Goal: Task Accomplishment & Management: Manage account settings

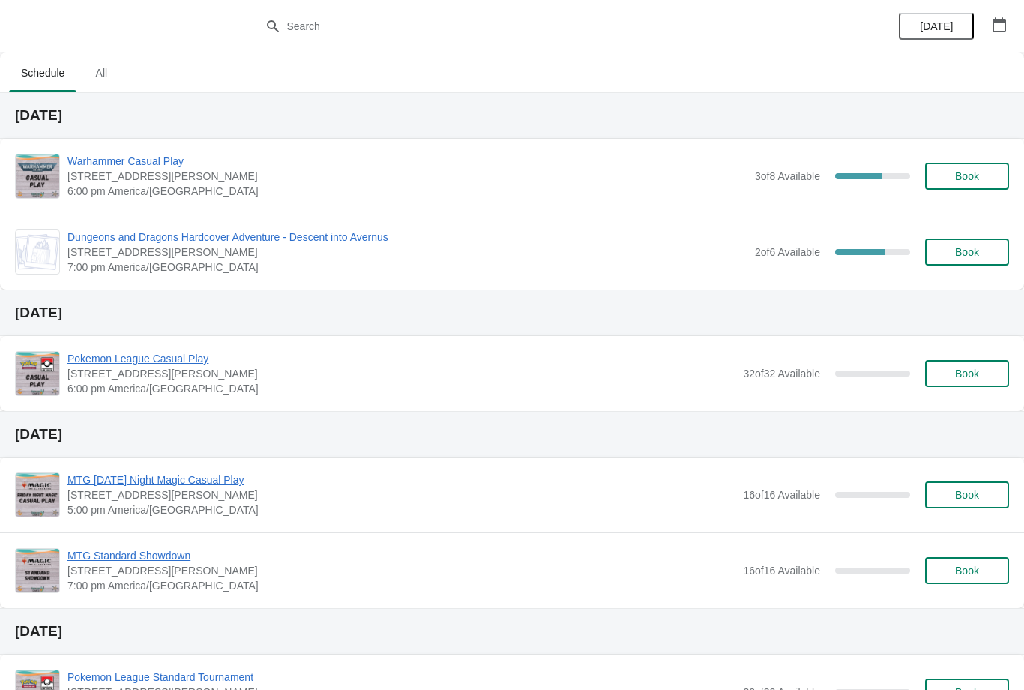
click at [955, 244] on button "Book" at bounding box center [967, 251] width 84 height 27
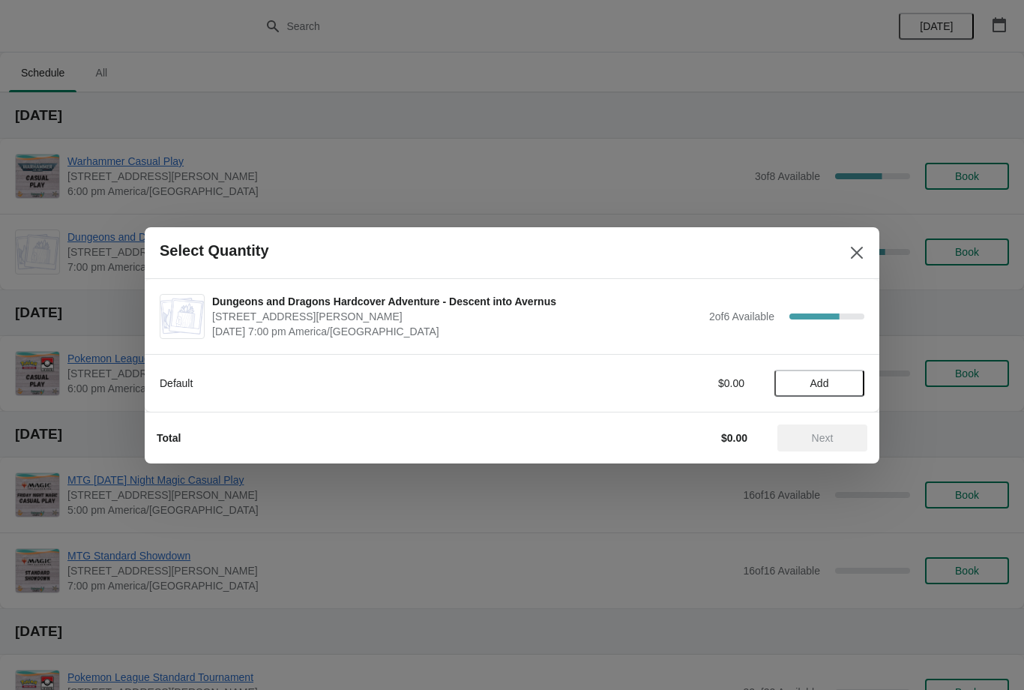
click at [847, 245] on button "Close" at bounding box center [857, 252] width 27 height 27
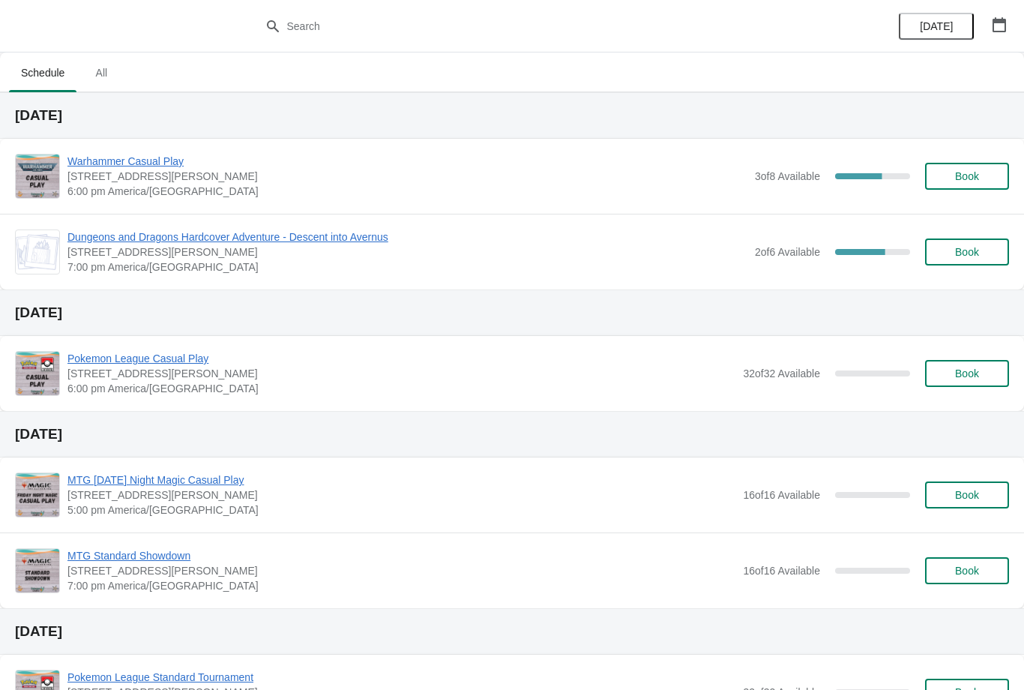
click at [563, 253] on span "[STREET_ADDRESS][PERSON_NAME]" at bounding box center [407, 251] width 680 height 15
click at [332, 238] on span "Dungeons and Dragons Hardcover Adventure - Descent into Avernus" at bounding box center [407, 236] width 680 height 15
click at [946, 189] on button "Book" at bounding box center [967, 176] width 84 height 27
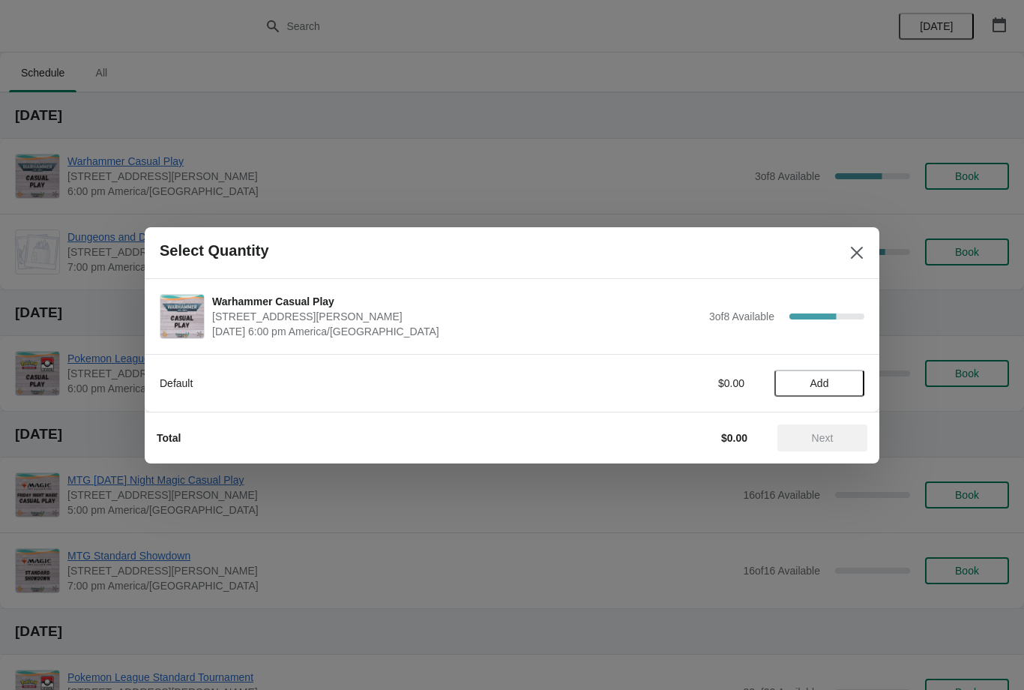
click at [822, 391] on button "Add" at bounding box center [820, 383] width 90 height 27
click at [823, 433] on span "Next" at bounding box center [823, 438] width 22 height 12
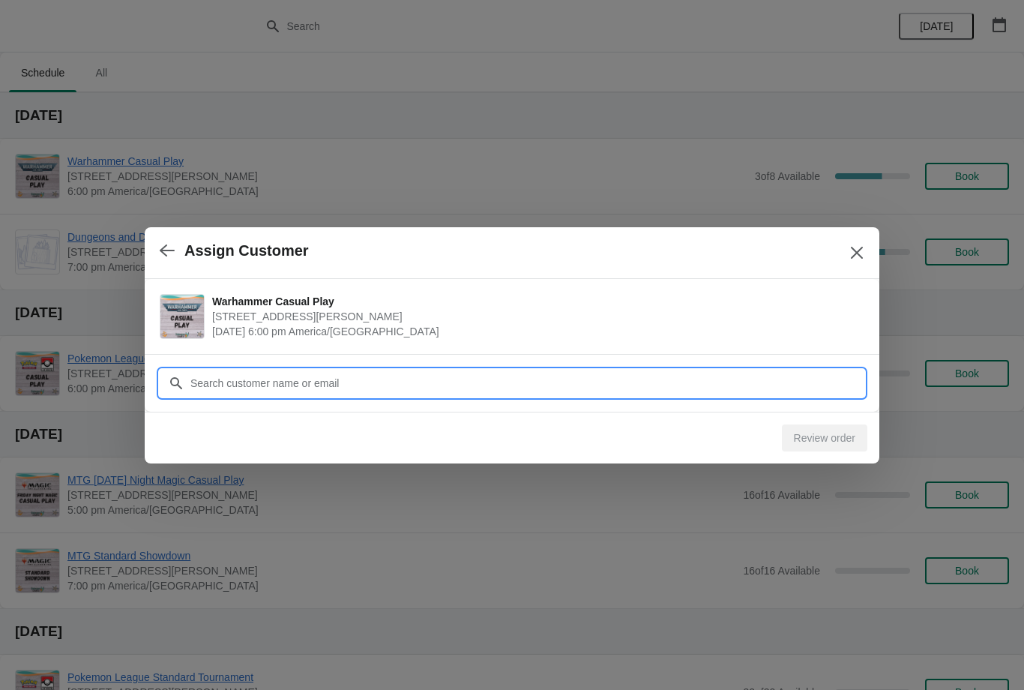
click at [361, 385] on input "Customer" at bounding box center [527, 383] width 675 height 27
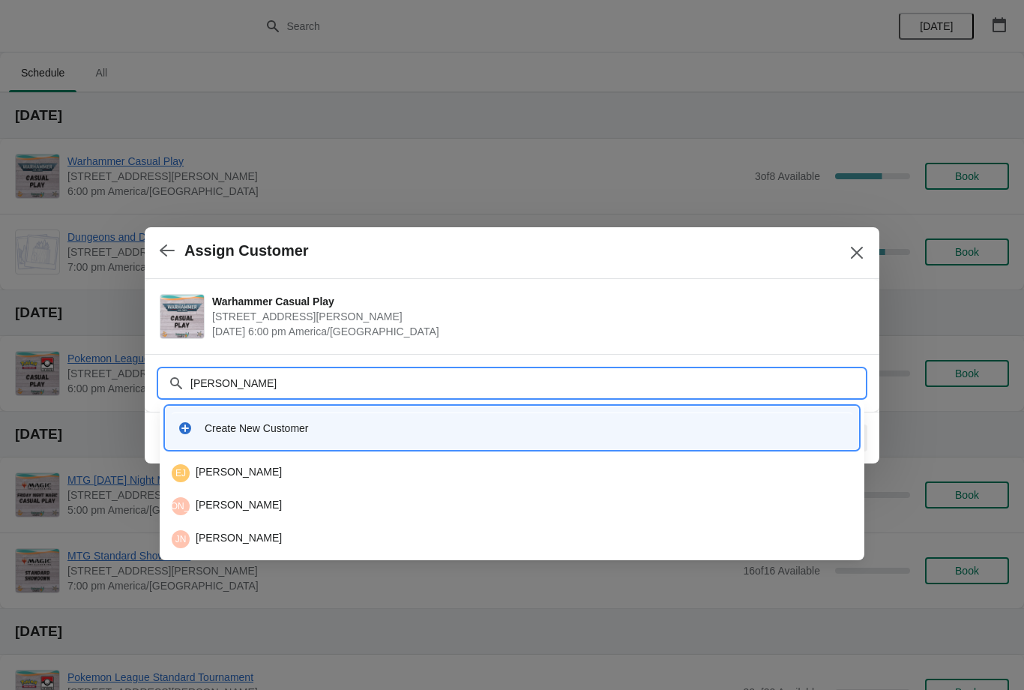
type input "J"
type input "H"
type input "J"
type input "H"
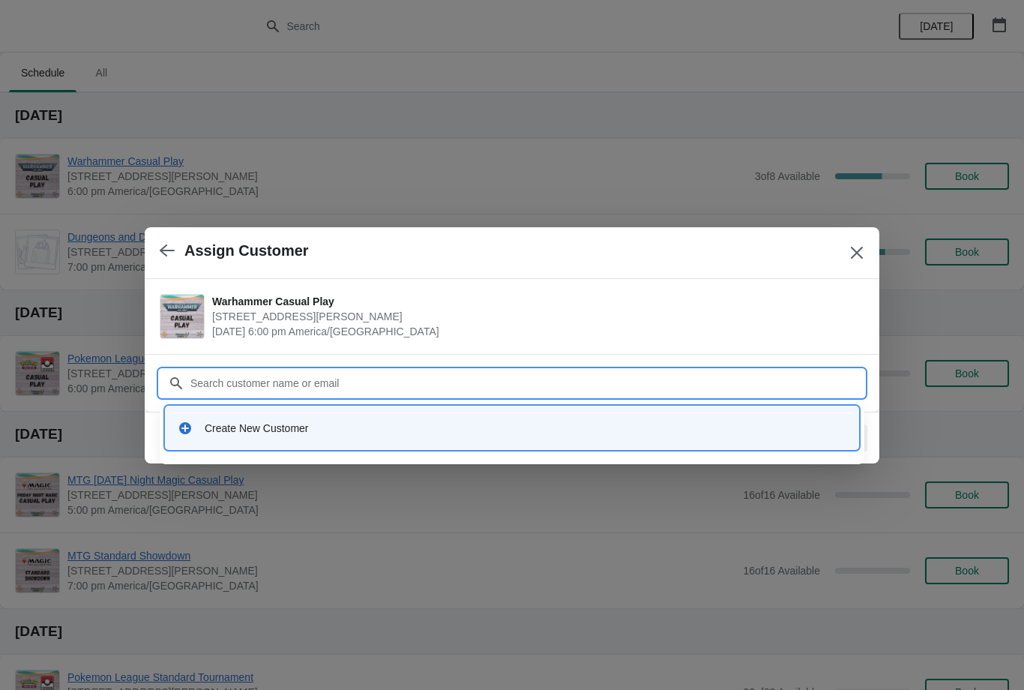
click at [314, 430] on div "Create New Customer" at bounding box center [526, 428] width 642 height 15
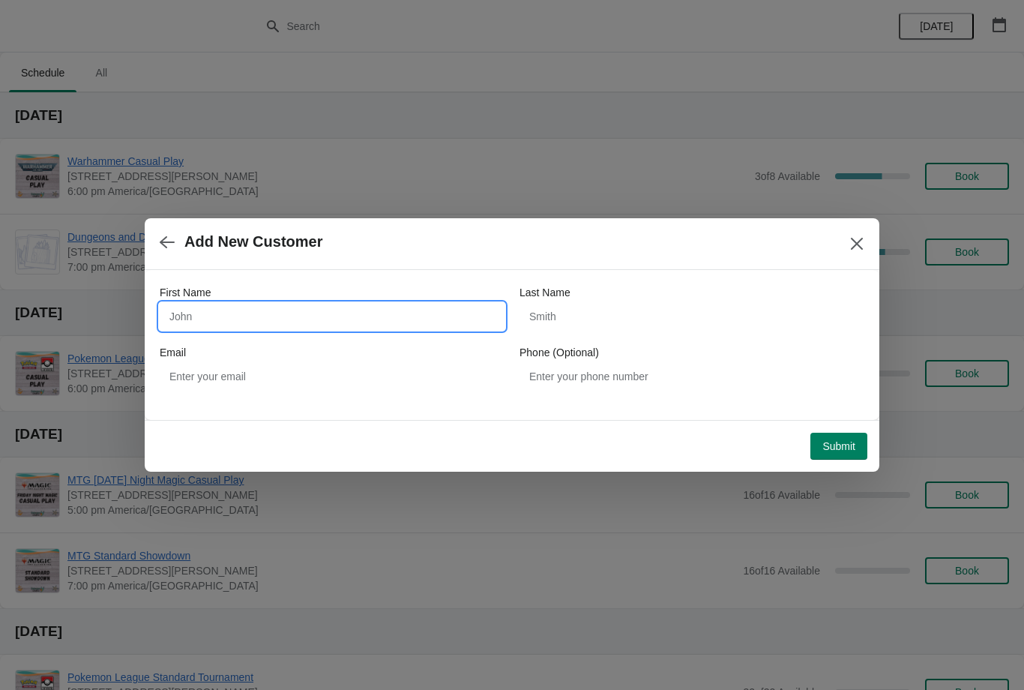
click at [295, 306] on input "First Name" at bounding box center [332, 316] width 345 height 27
type input "Jared"
click at [588, 322] on input "Last Name" at bounding box center [692, 316] width 345 height 27
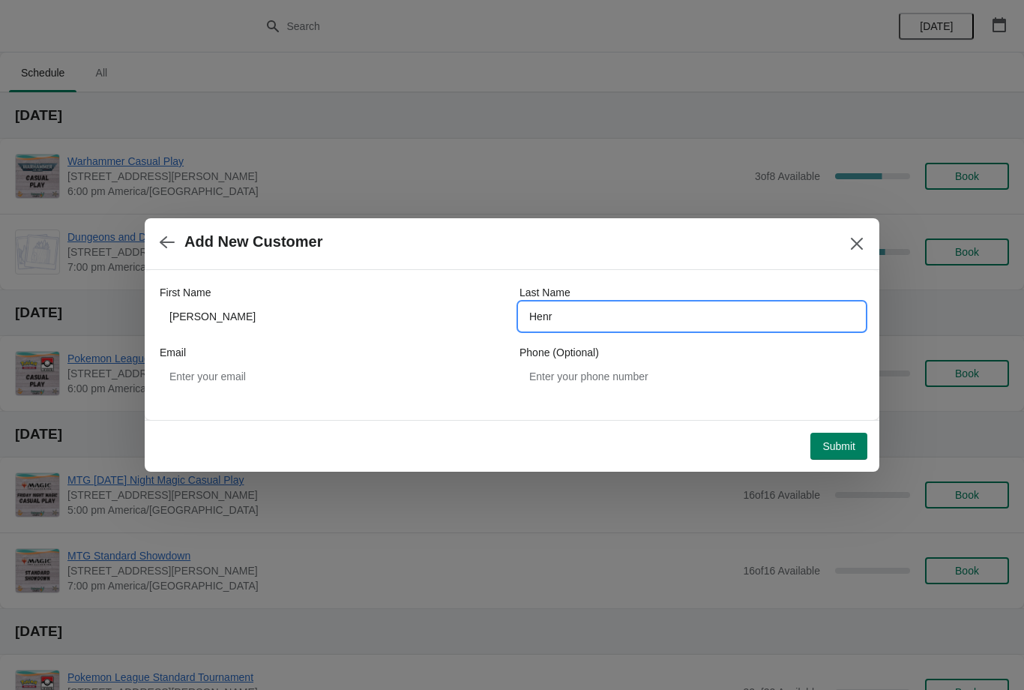
type input "Henry"
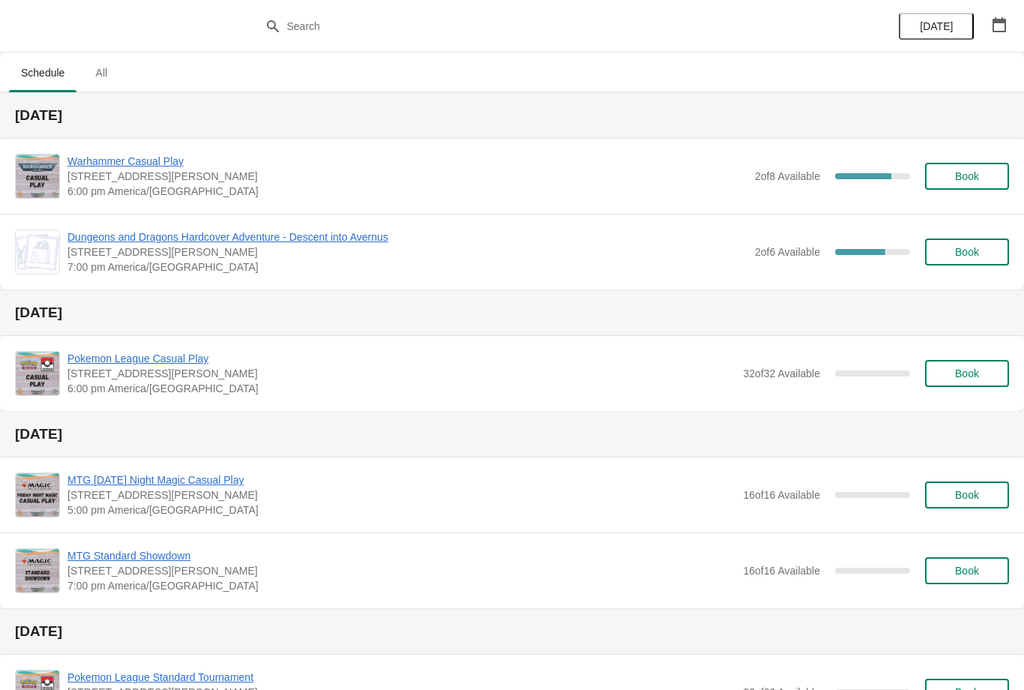
click at [970, 167] on button "Book" at bounding box center [967, 176] width 84 height 27
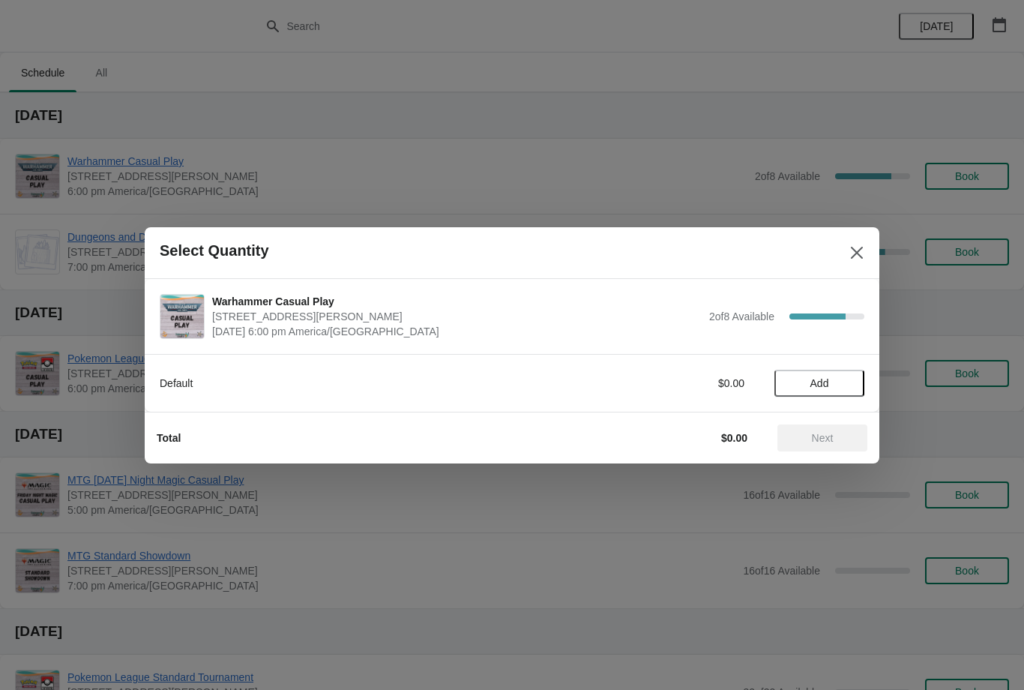
click at [826, 378] on span "Add" at bounding box center [820, 383] width 19 height 12
click at [817, 441] on span "Next" at bounding box center [823, 438] width 22 height 12
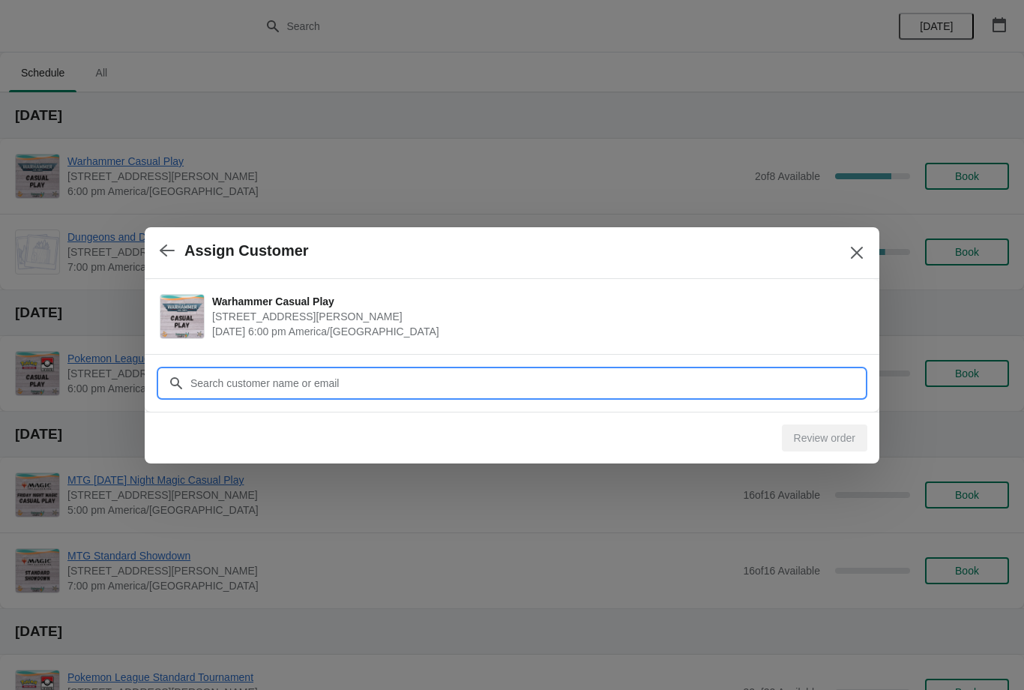
click at [458, 390] on input "Customer" at bounding box center [527, 383] width 675 height 27
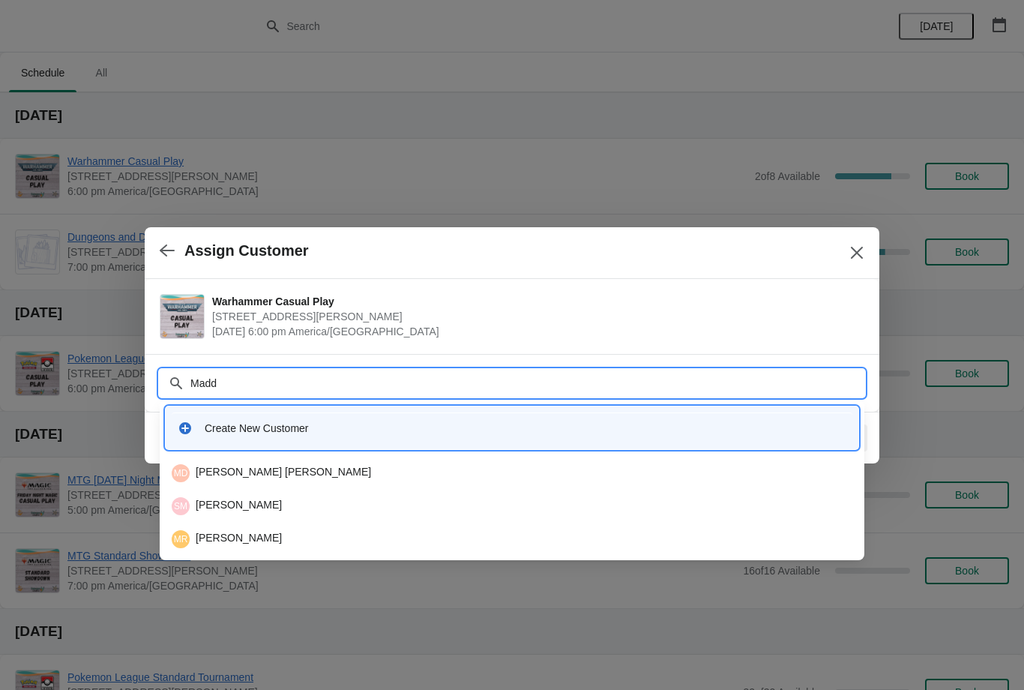
type input "Maddo"
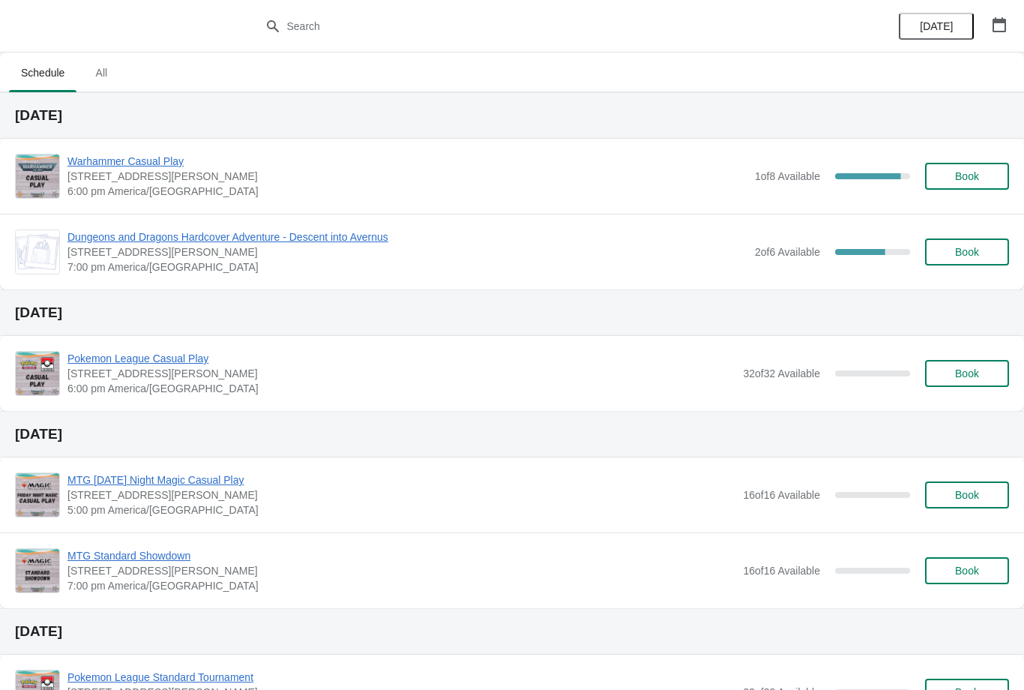
click at [967, 187] on button "Book" at bounding box center [967, 176] width 84 height 27
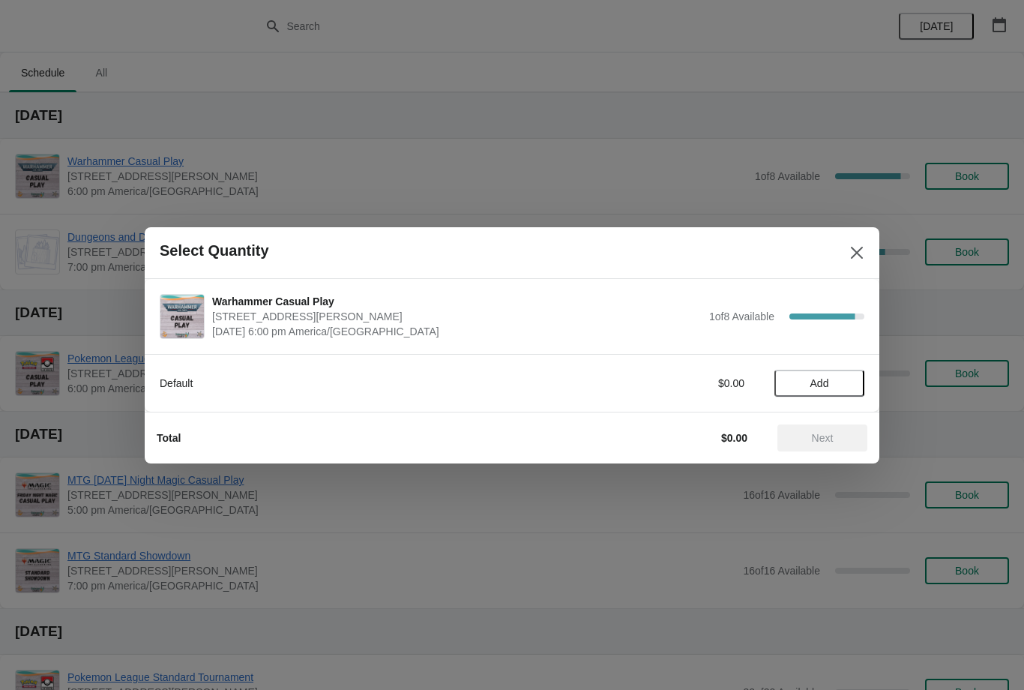
click at [823, 392] on button "Add" at bounding box center [820, 383] width 90 height 27
click at [821, 433] on span "Next" at bounding box center [823, 438] width 22 height 12
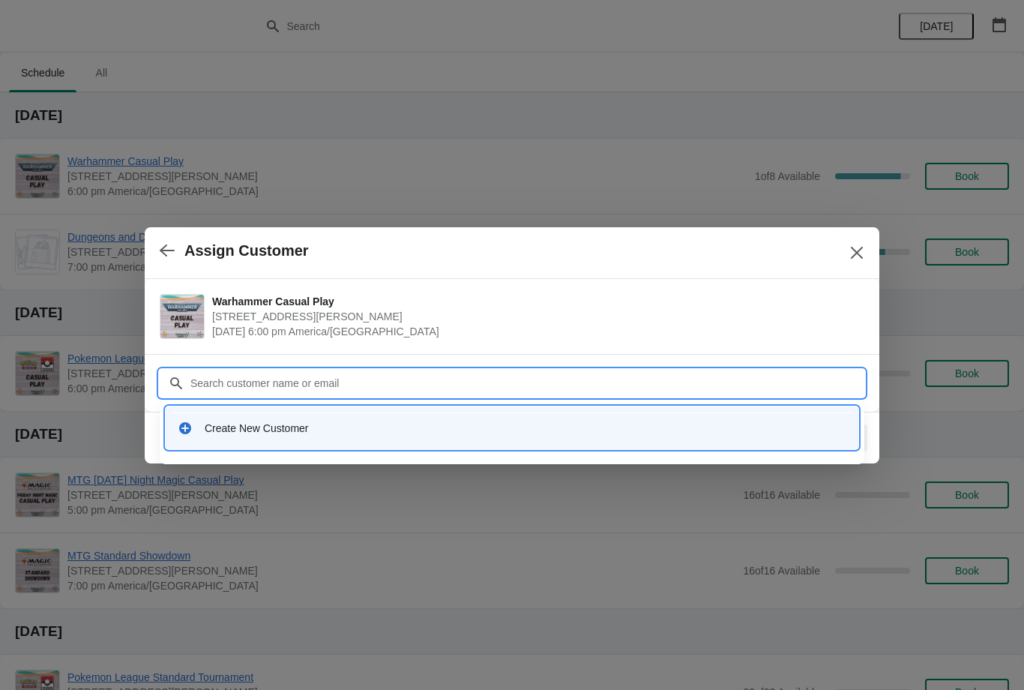
type input "B"
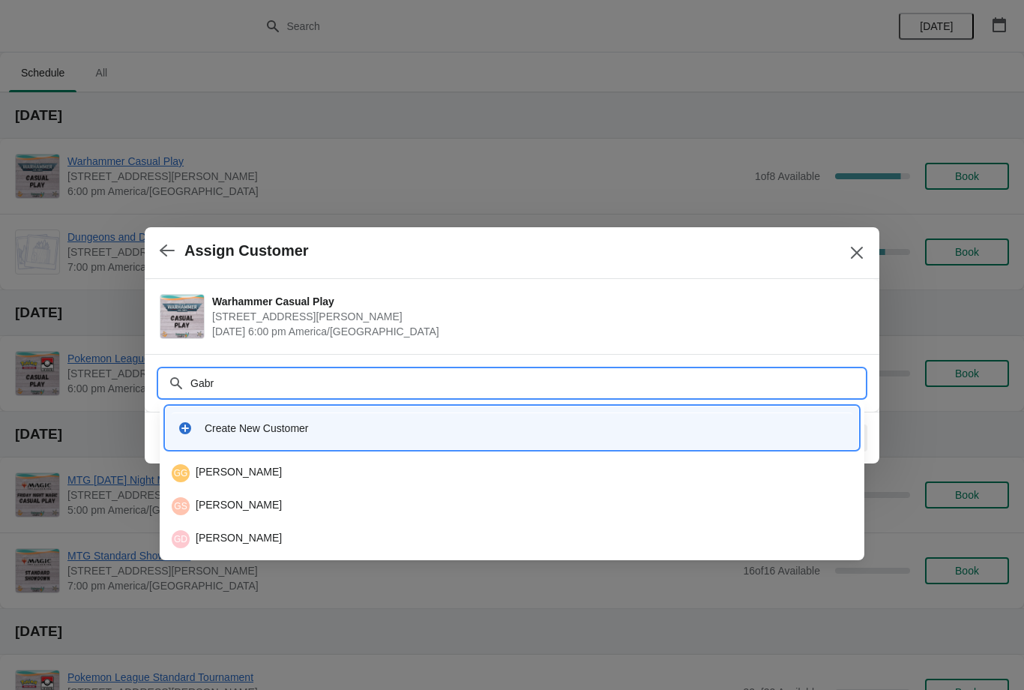
type input "Gab"
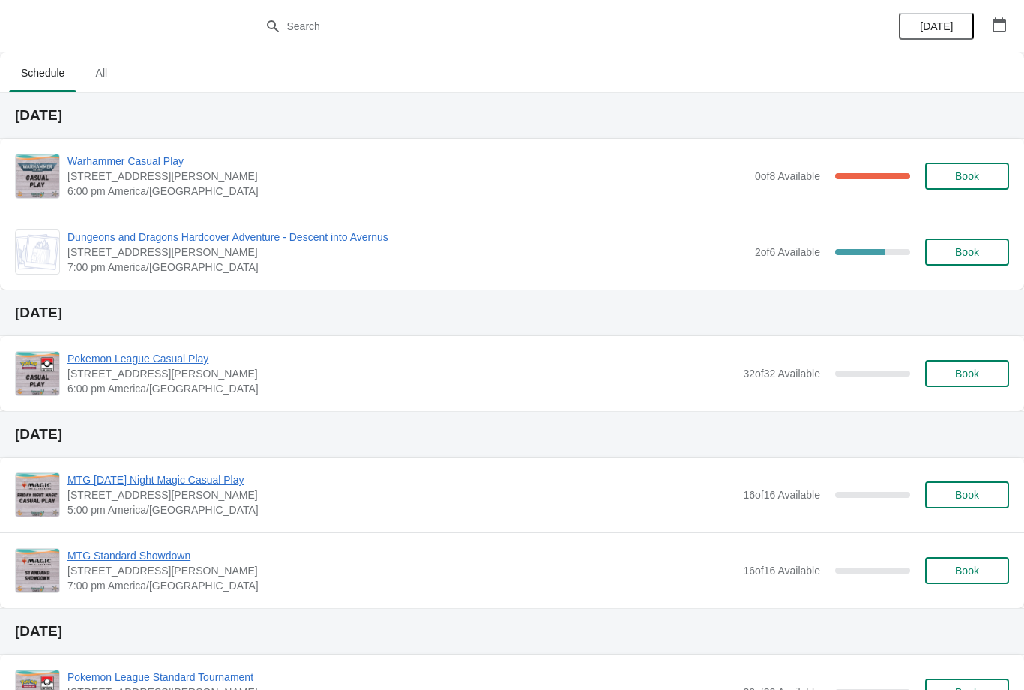
click at [975, 172] on span "Book" at bounding box center [967, 176] width 24 height 12
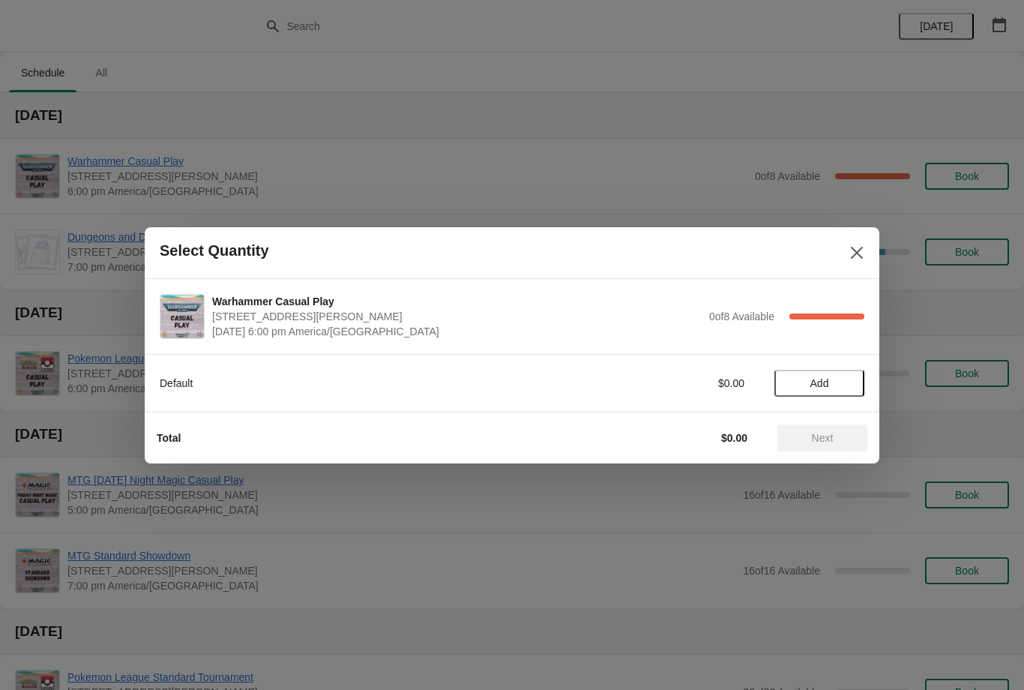
click at [815, 404] on div "Default $0.00 Add" at bounding box center [512, 383] width 735 height 58
click at [821, 382] on span "Add" at bounding box center [820, 383] width 19 height 12
click at [839, 430] on button "Next" at bounding box center [823, 437] width 90 height 27
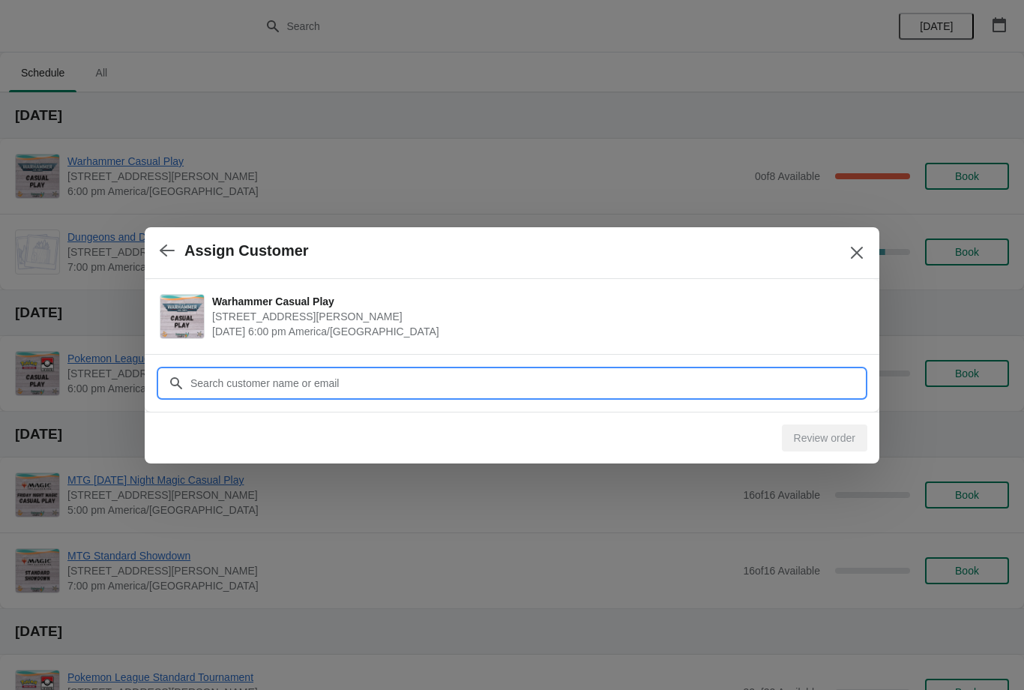
click at [424, 382] on input "Customer" at bounding box center [527, 383] width 675 height 27
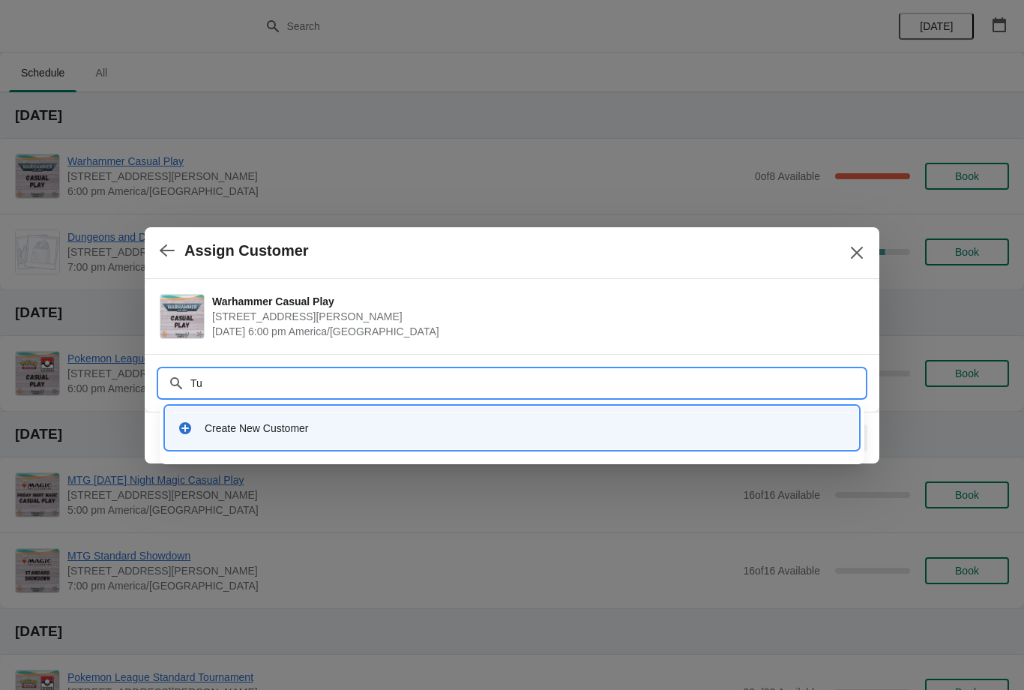
type input "T"
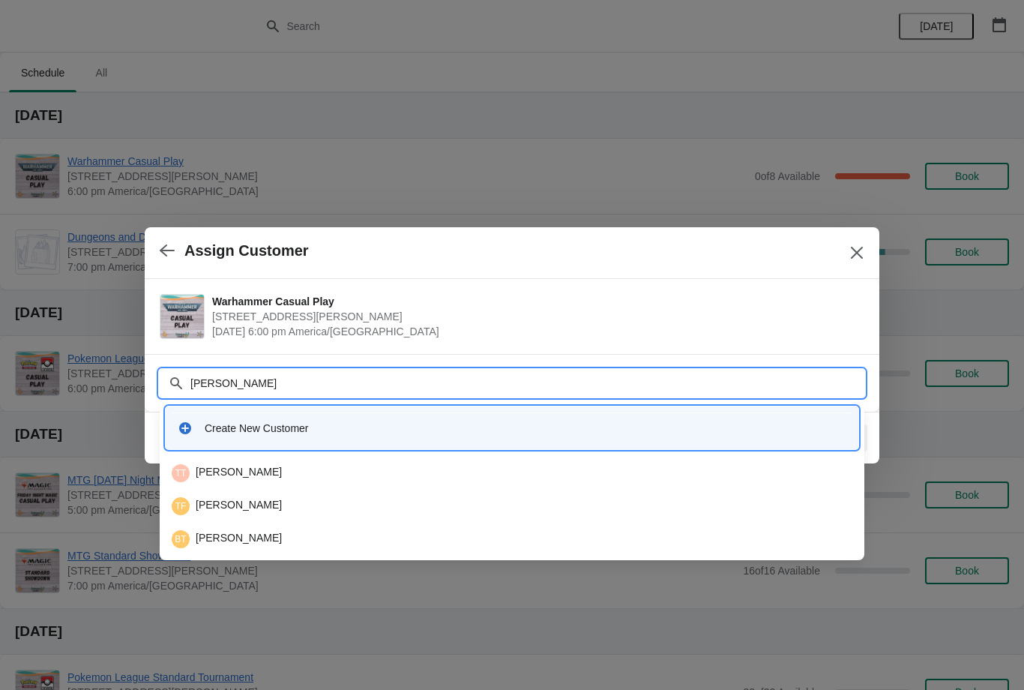
type input "[PERSON_NAME]"
click at [286, 539] on div "TT [PERSON_NAME]" at bounding box center [512, 539] width 681 height 18
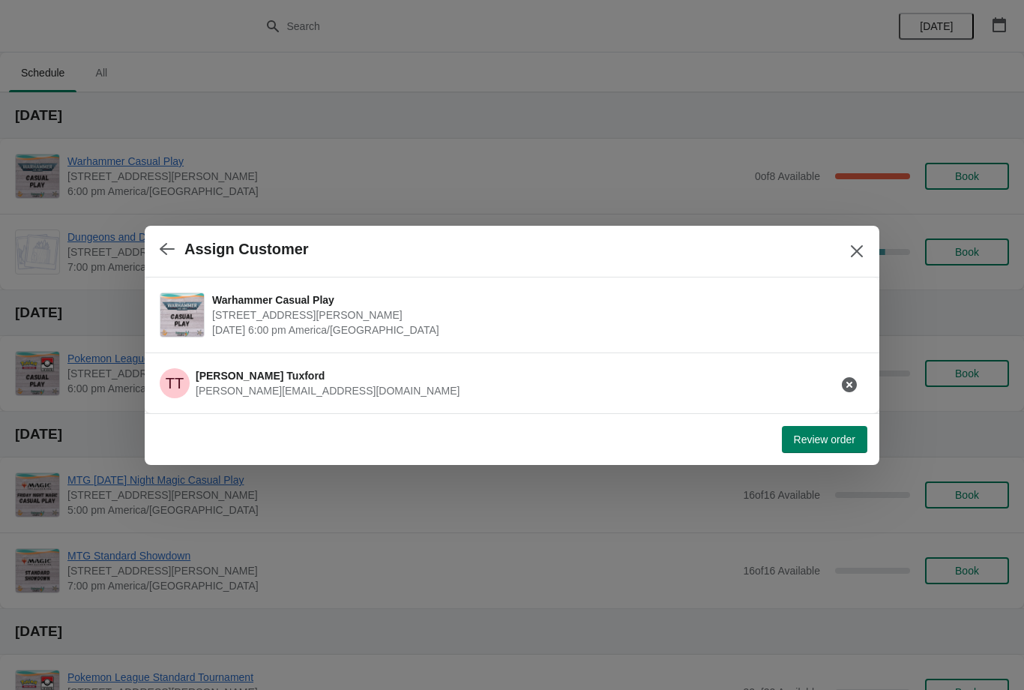
click at [817, 441] on span "Review order" at bounding box center [824, 439] width 61 height 12
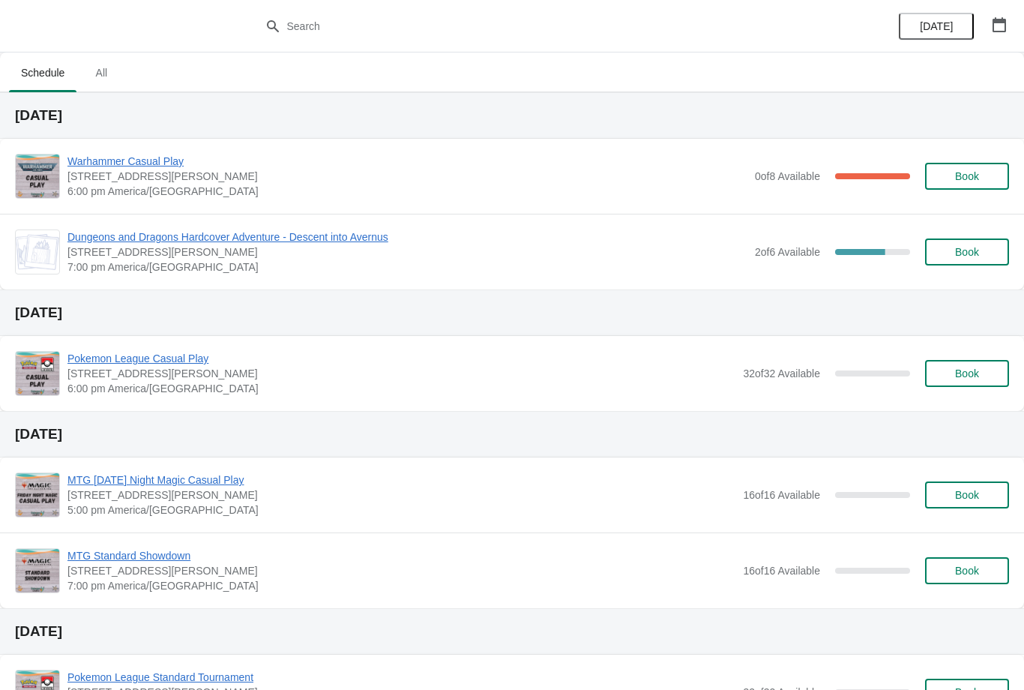
click at [953, 174] on span "Book" at bounding box center [967, 176] width 57 height 12
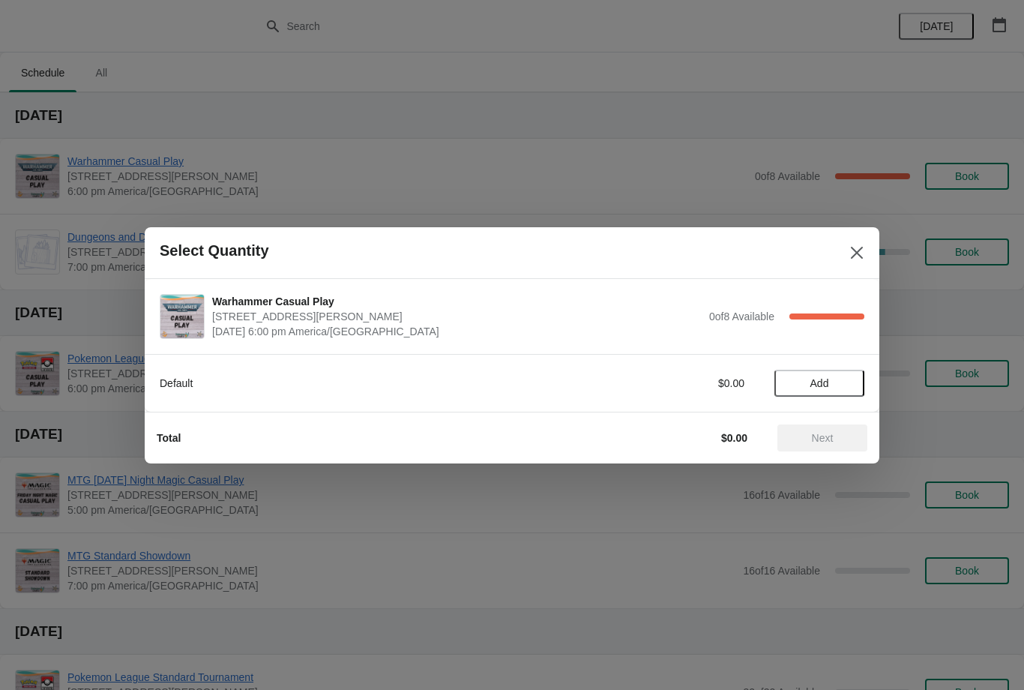
click at [801, 370] on button "Add" at bounding box center [820, 383] width 90 height 27
click at [826, 430] on button "Next" at bounding box center [823, 437] width 90 height 27
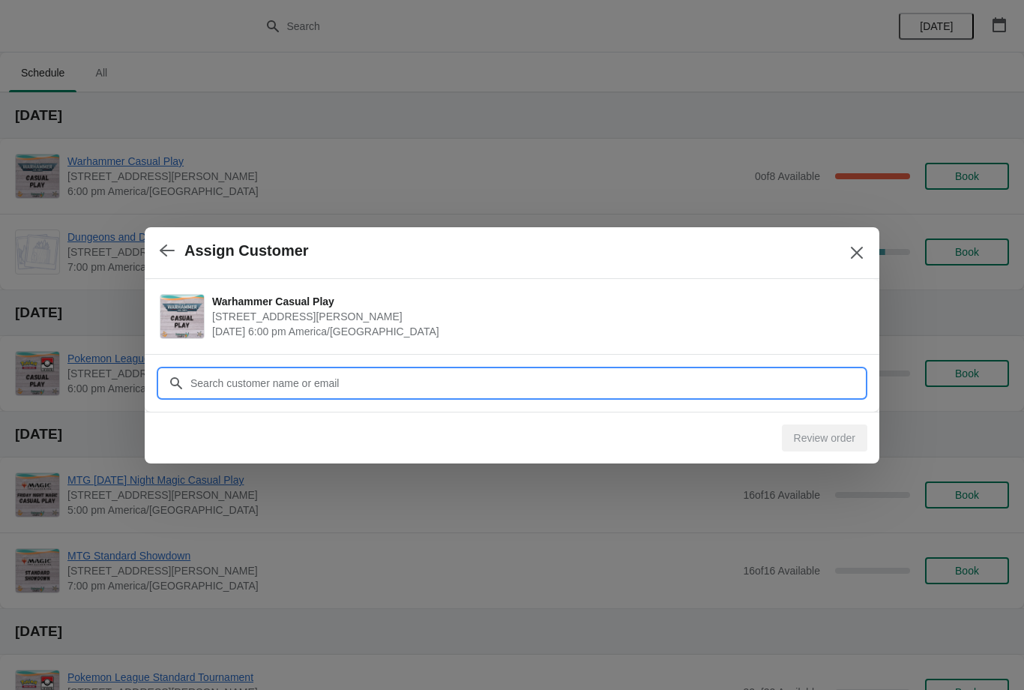
click at [692, 376] on input "Customer" at bounding box center [527, 383] width 675 height 27
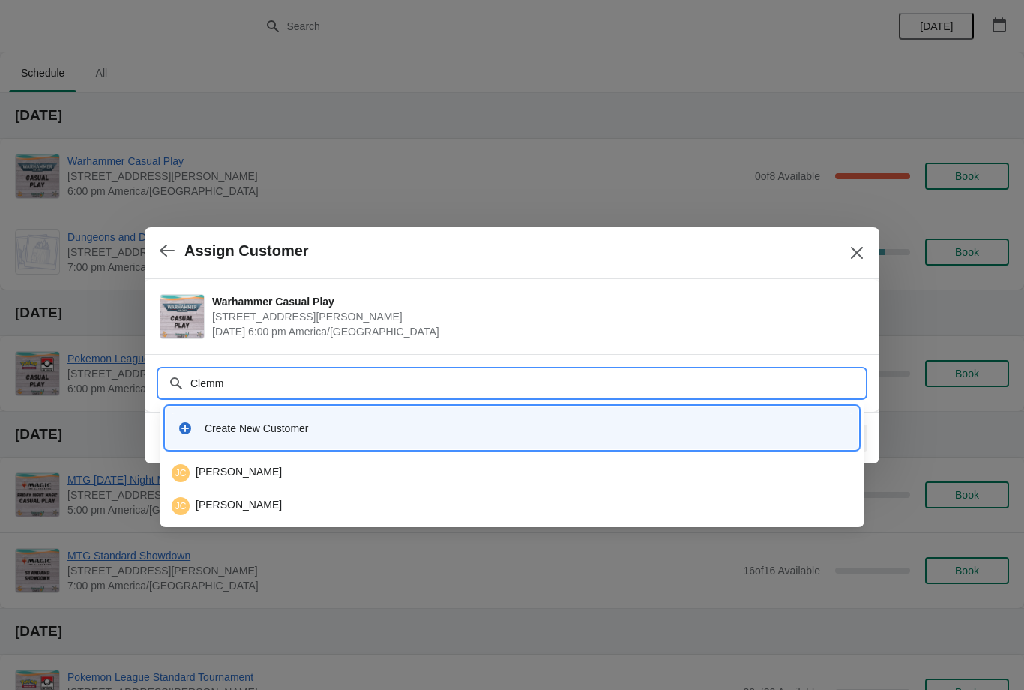
type input "Clemme"
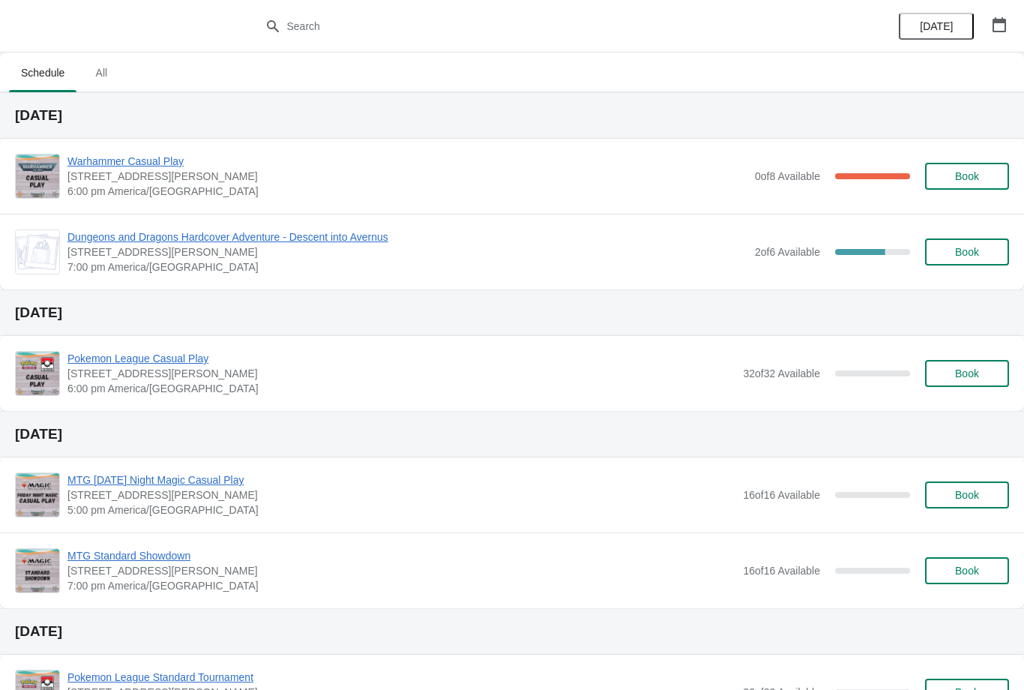
click at [952, 249] on span "Book" at bounding box center [967, 252] width 57 height 12
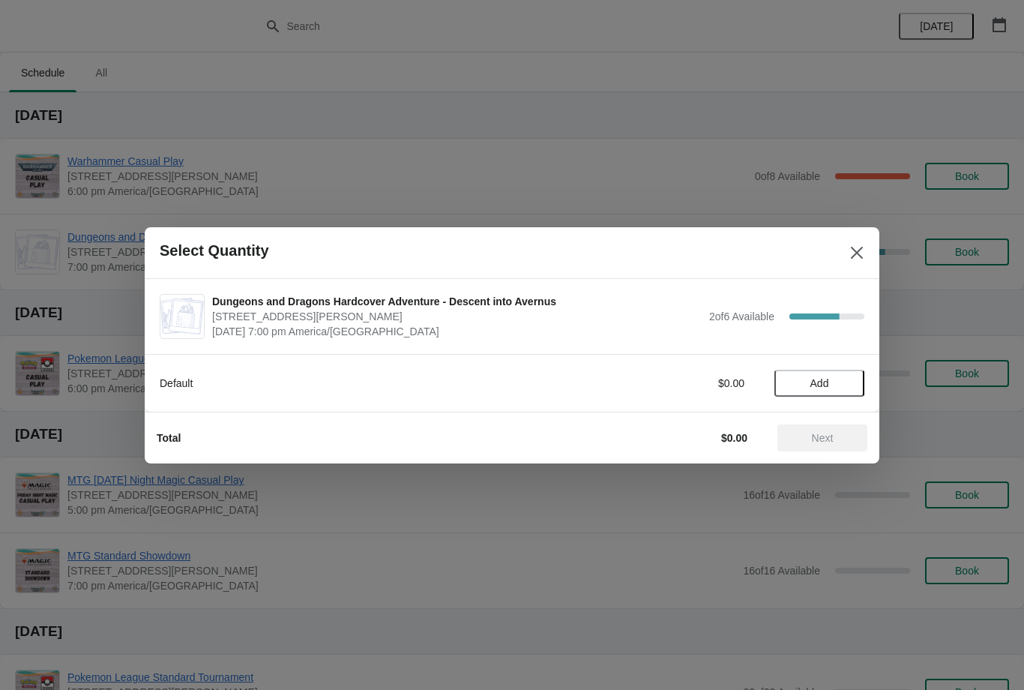
click at [833, 379] on span "Add" at bounding box center [819, 383] width 63 height 12
click at [840, 430] on button "Next" at bounding box center [823, 437] width 90 height 27
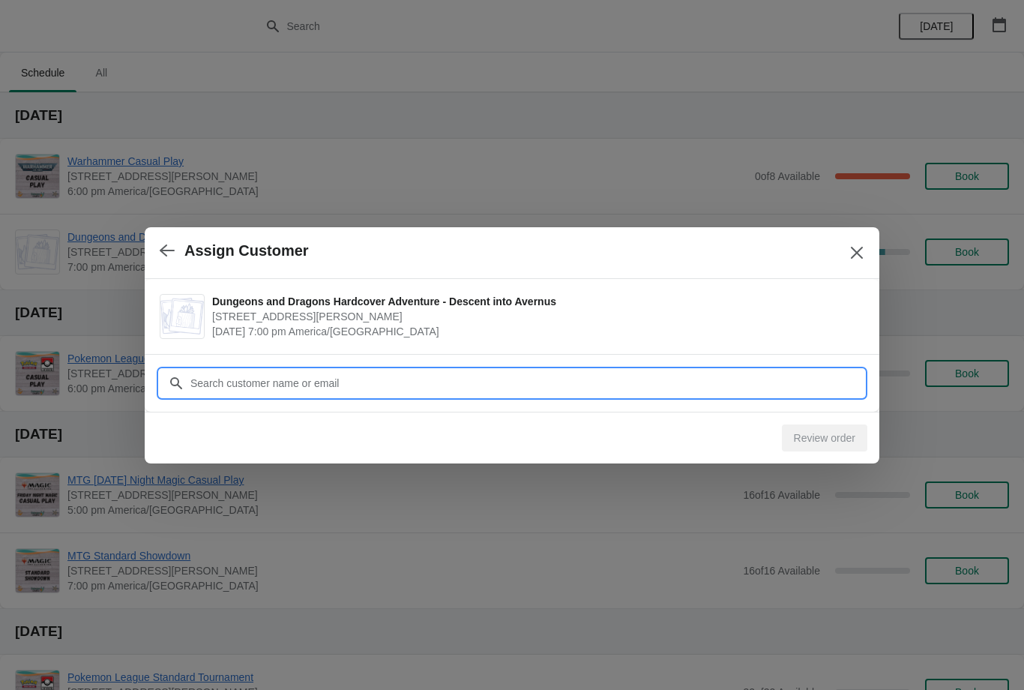
click at [778, 378] on input "Customer" at bounding box center [527, 383] width 675 height 27
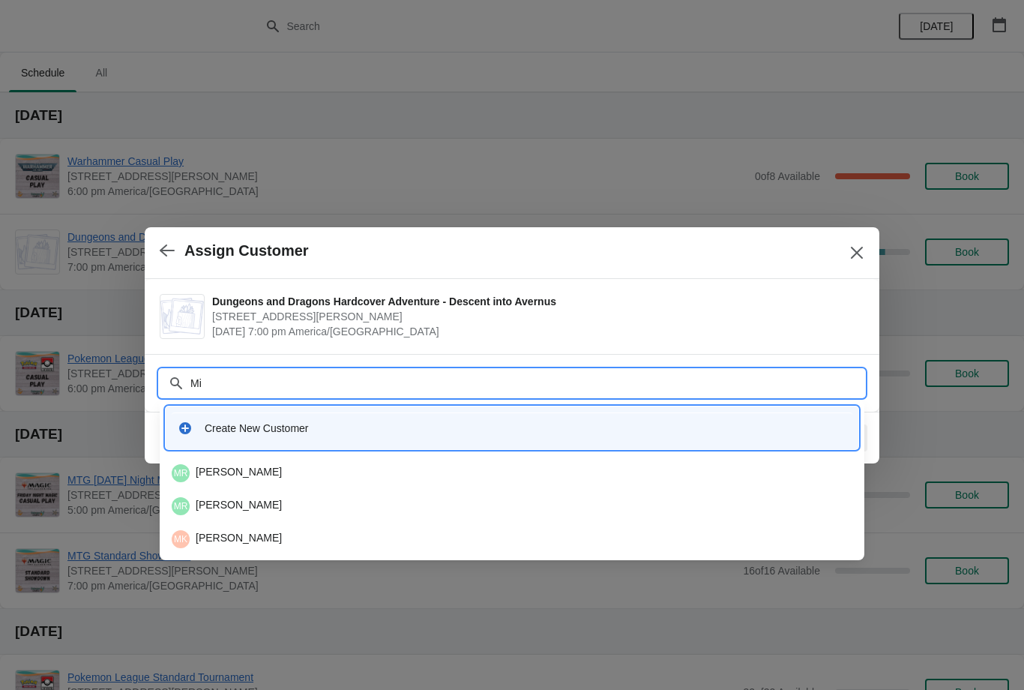
type input "M"
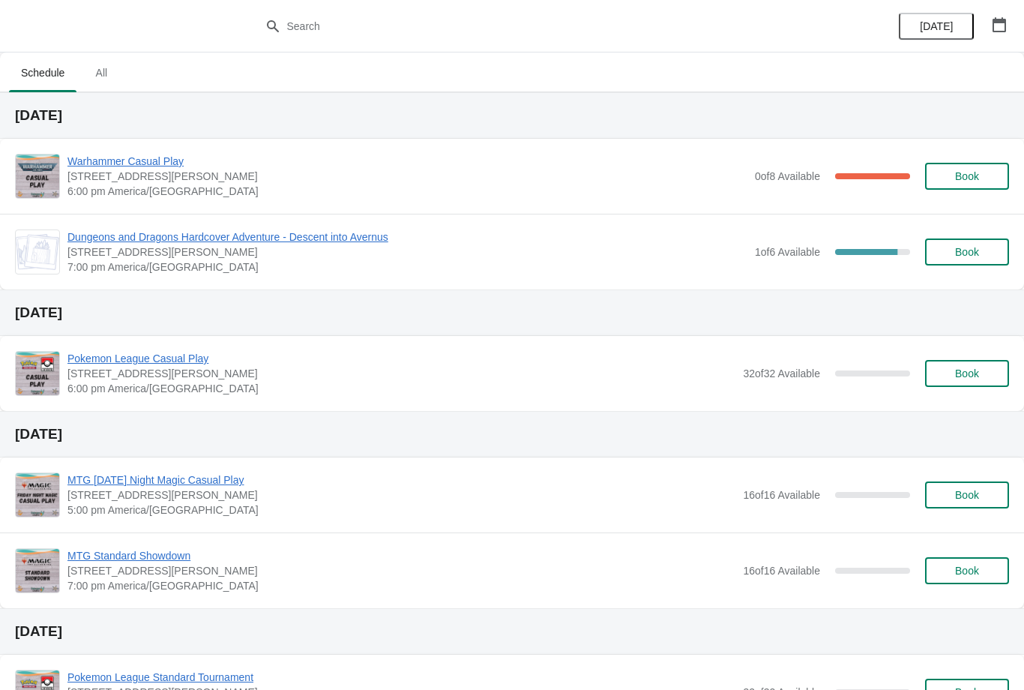
click at [978, 255] on span "Book" at bounding box center [967, 252] width 24 height 12
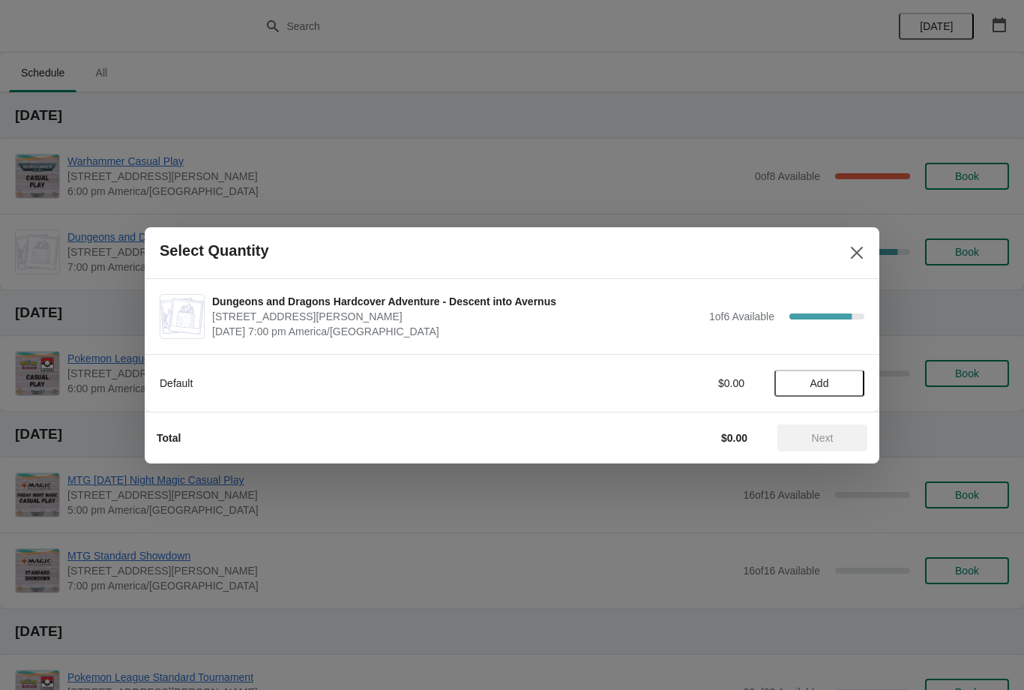
click at [858, 258] on icon "Close" at bounding box center [857, 252] width 15 height 15
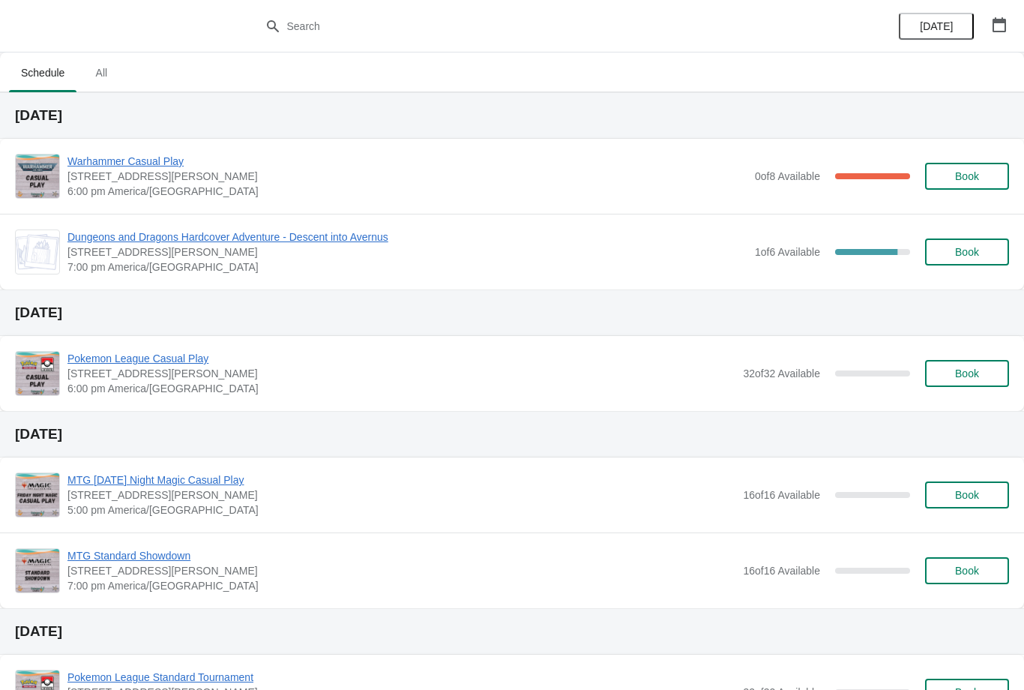
click at [305, 269] on span "7:00 pm America/[GEOGRAPHIC_DATA]" at bounding box center [407, 266] width 680 height 15
click at [333, 244] on span "Dungeons and Dragons Hardcover Adventure - Descent into Avernus" at bounding box center [407, 236] width 680 height 15
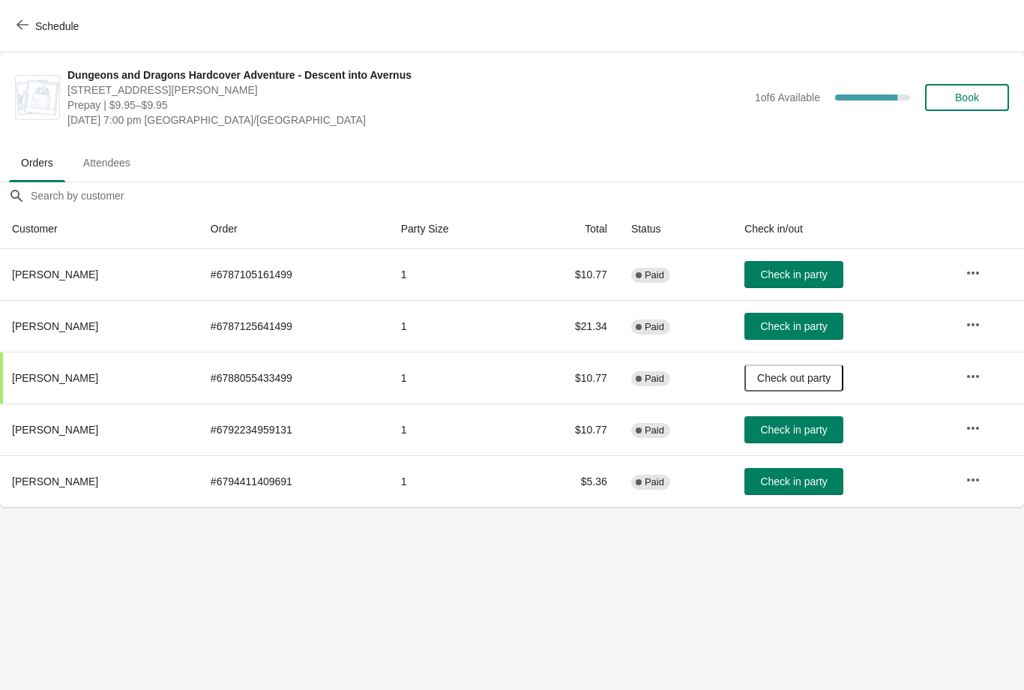
click at [814, 441] on button "Check in party" at bounding box center [794, 429] width 99 height 27
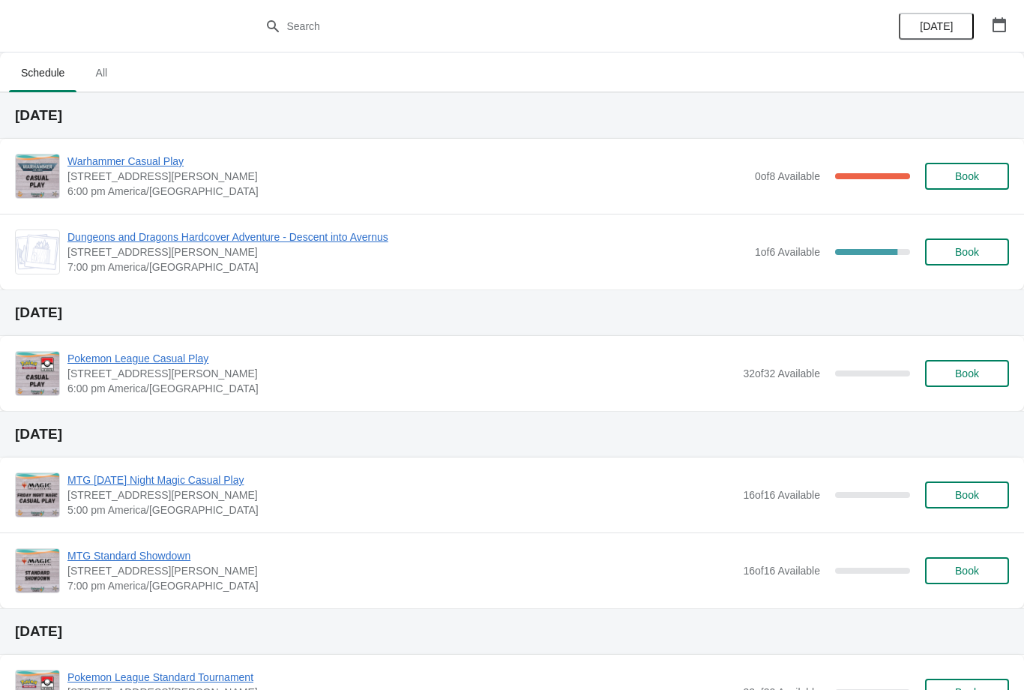
click at [684, 280] on div "Dungeons and Dragons Hardcover Adventure - Descent into Avernus 2040 Louetta Rd…" at bounding box center [512, 252] width 1024 height 76
click at [354, 238] on span "Dungeons and Dragons Hardcover Adventure - Descent into Avernus" at bounding box center [407, 236] width 680 height 15
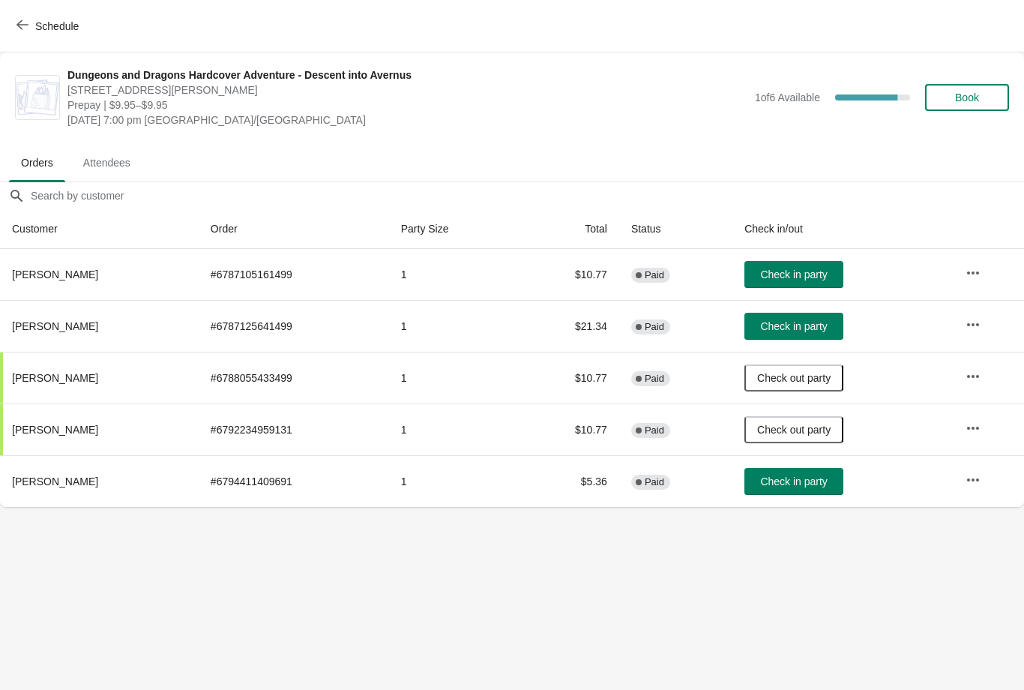
click at [804, 335] on button "Check in party" at bounding box center [794, 326] width 99 height 27
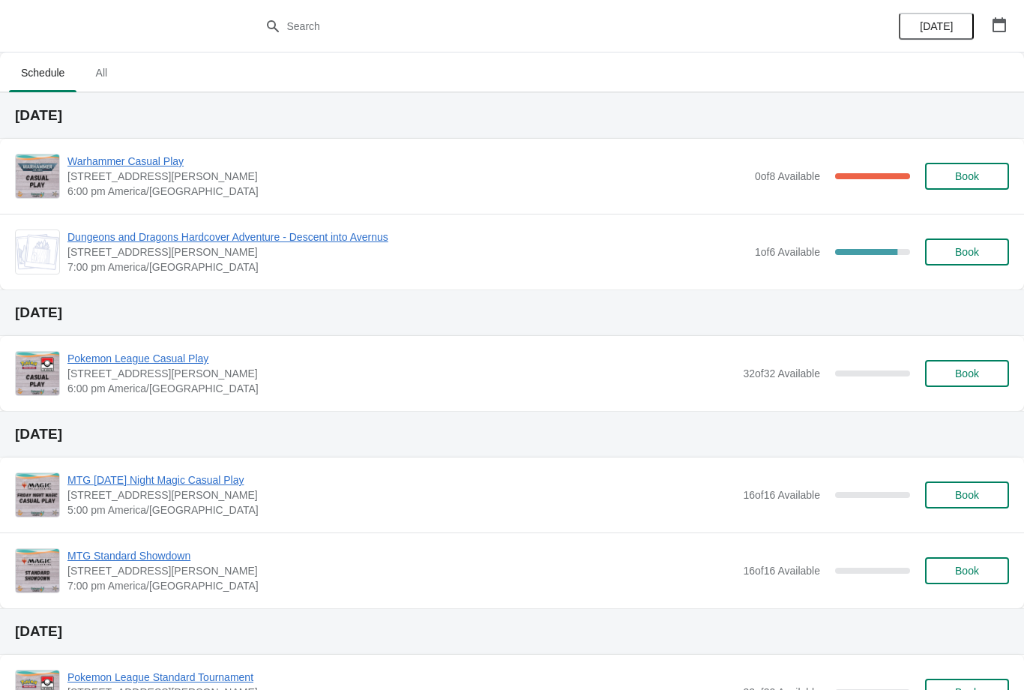
click at [305, 212] on div "Warhammer Casual Play [STREET_ADDRESS][PERSON_NAME] 6:00 pm America/[GEOGRAPHIC…" at bounding box center [512, 176] width 1024 height 75
click at [326, 236] on span "Dungeons and Dragons Hardcover Adventure - Descent into Avernus" at bounding box center [407, 236] width 680 height 15
click at [358, 244] on span "Dungeons and Dragons Hardcover Adventure - Descent into Avernus" at bounding box center [407, 236] width 680 height 15
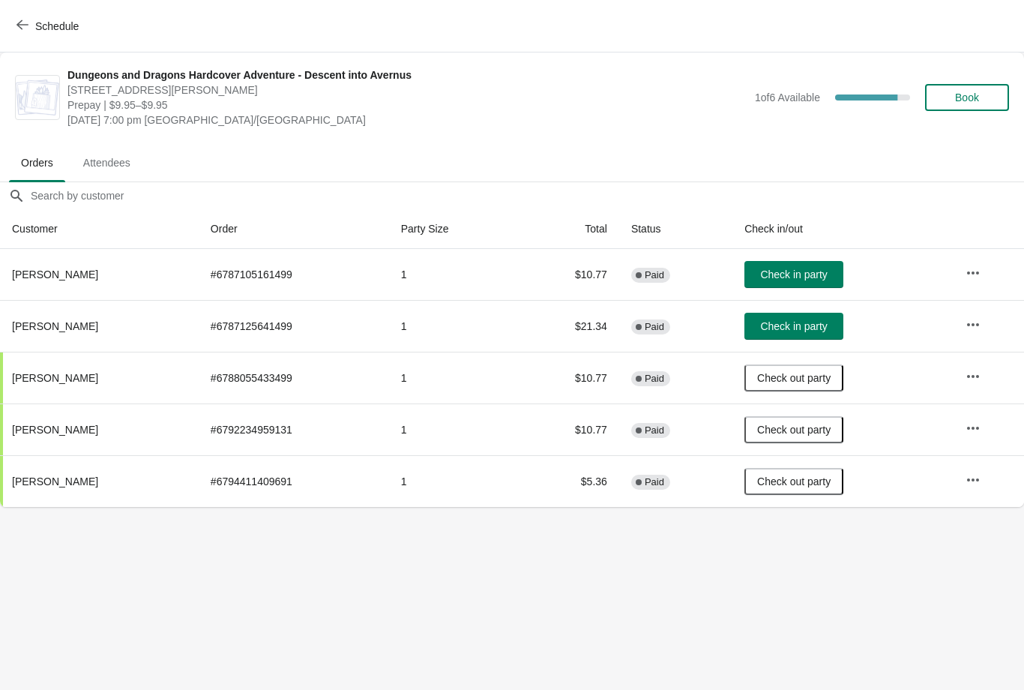
click at [802, 268] on span "Check in party" at bounding box center [793, 274] width 67 height 12
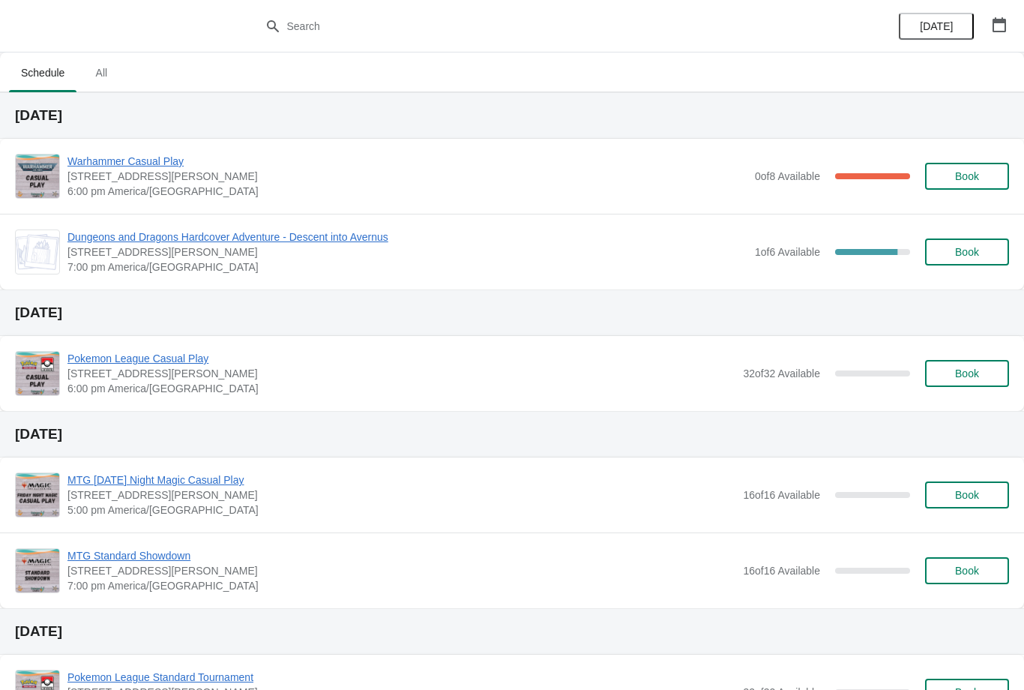
click at [232, 244] on span "Dungeons and Dragons Hardcover Adventure - Descent into Avernus" at bounding box center [407, 236] width 680 height 15
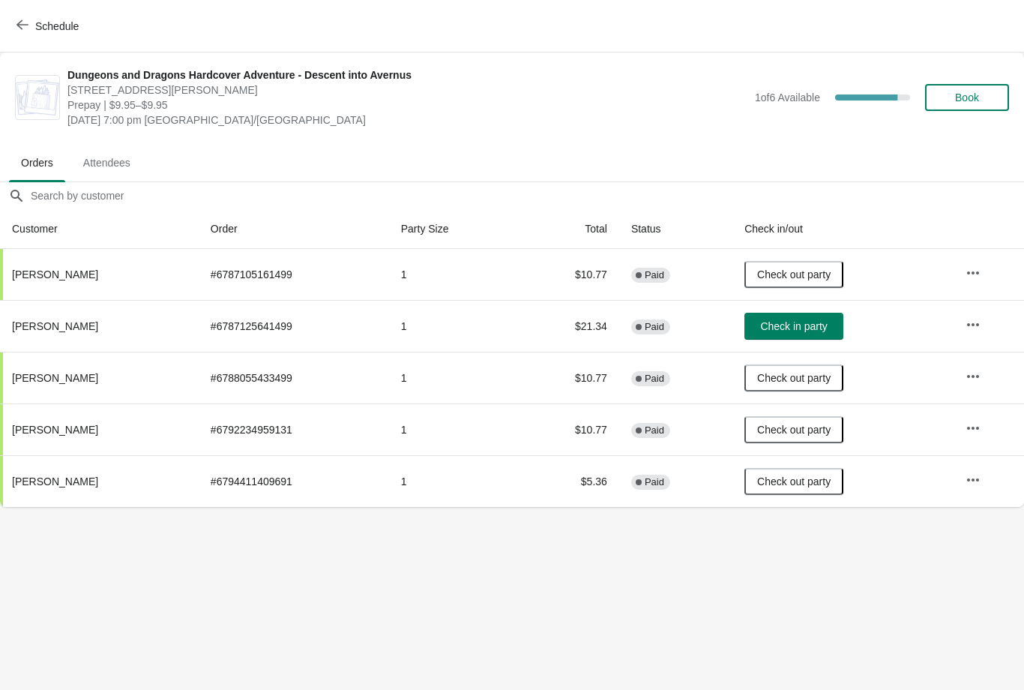
click at [981, 90] on button "Book" at bounding box center [967, 97] width 84 height 27
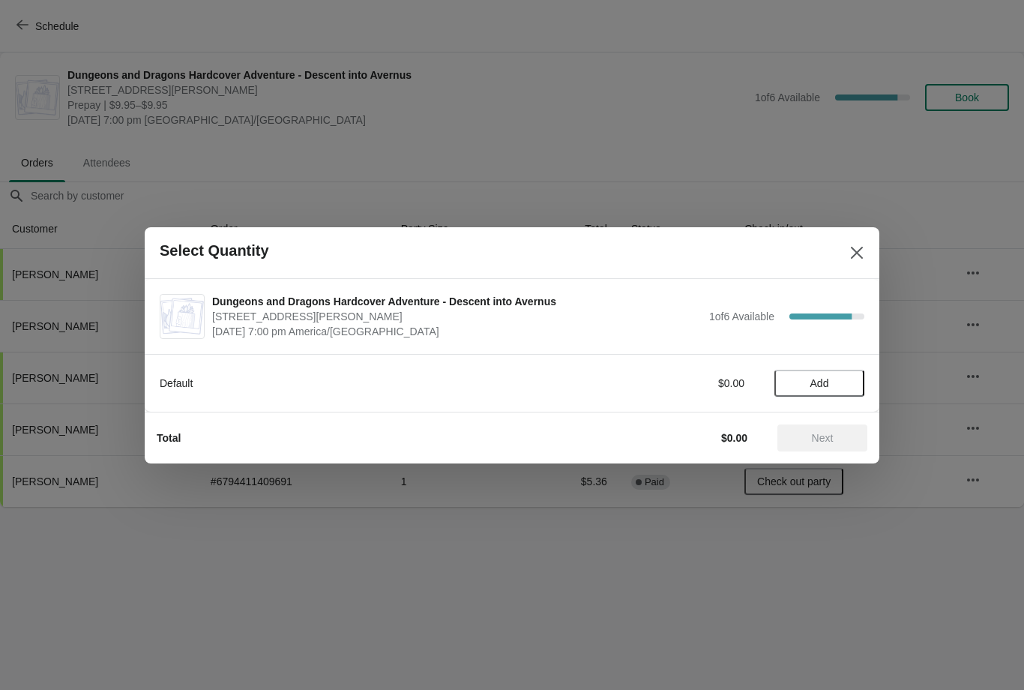
click at [835, 379] on span "Add" at bounding box center [819, 383] width 63 height 12
click at [827, 437] on span "Next" at bounding box center [823, 438] width 22 height 12
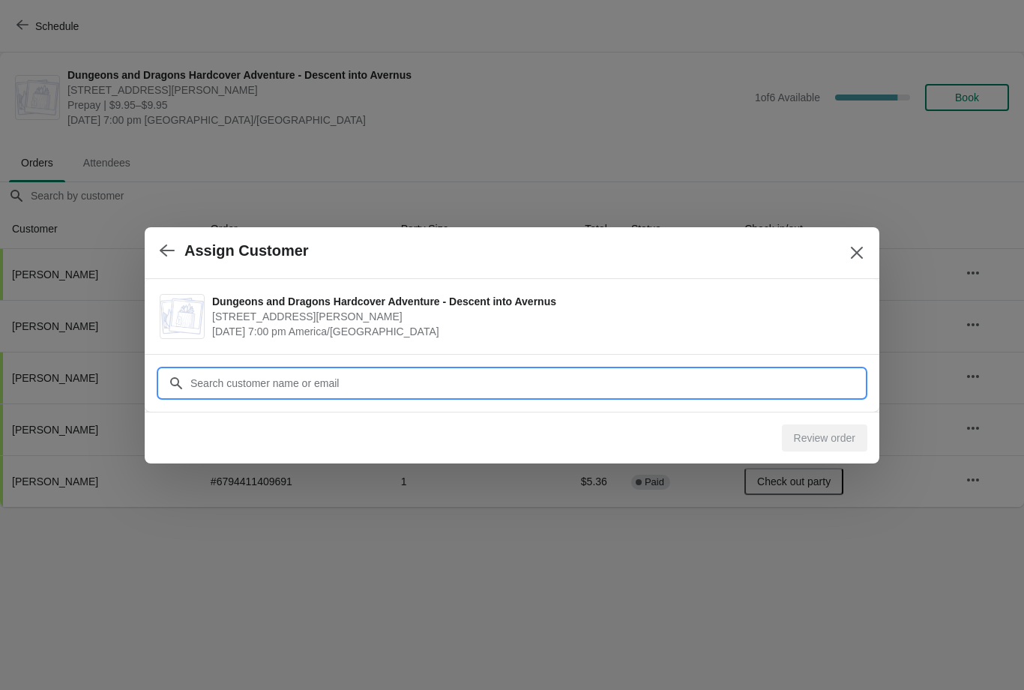
click at [589, 382] on input "Customer" at bounding box center [527, 383] width 675 height 27
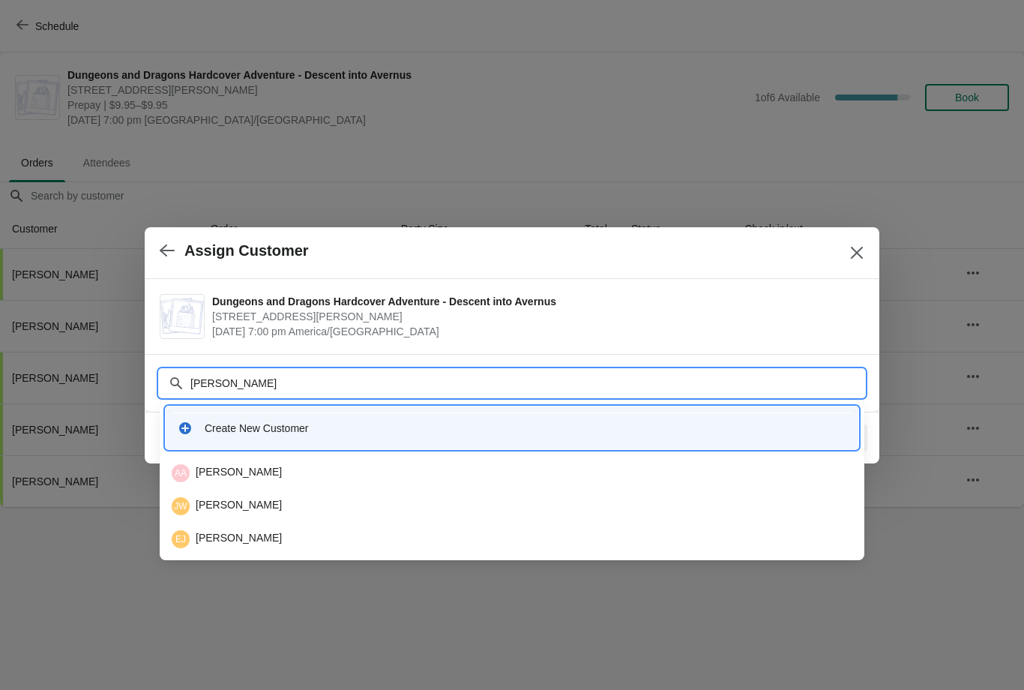
type input "J"
type input "Wh"
